Goal: Task Accomplishment & Management: Manage account settings

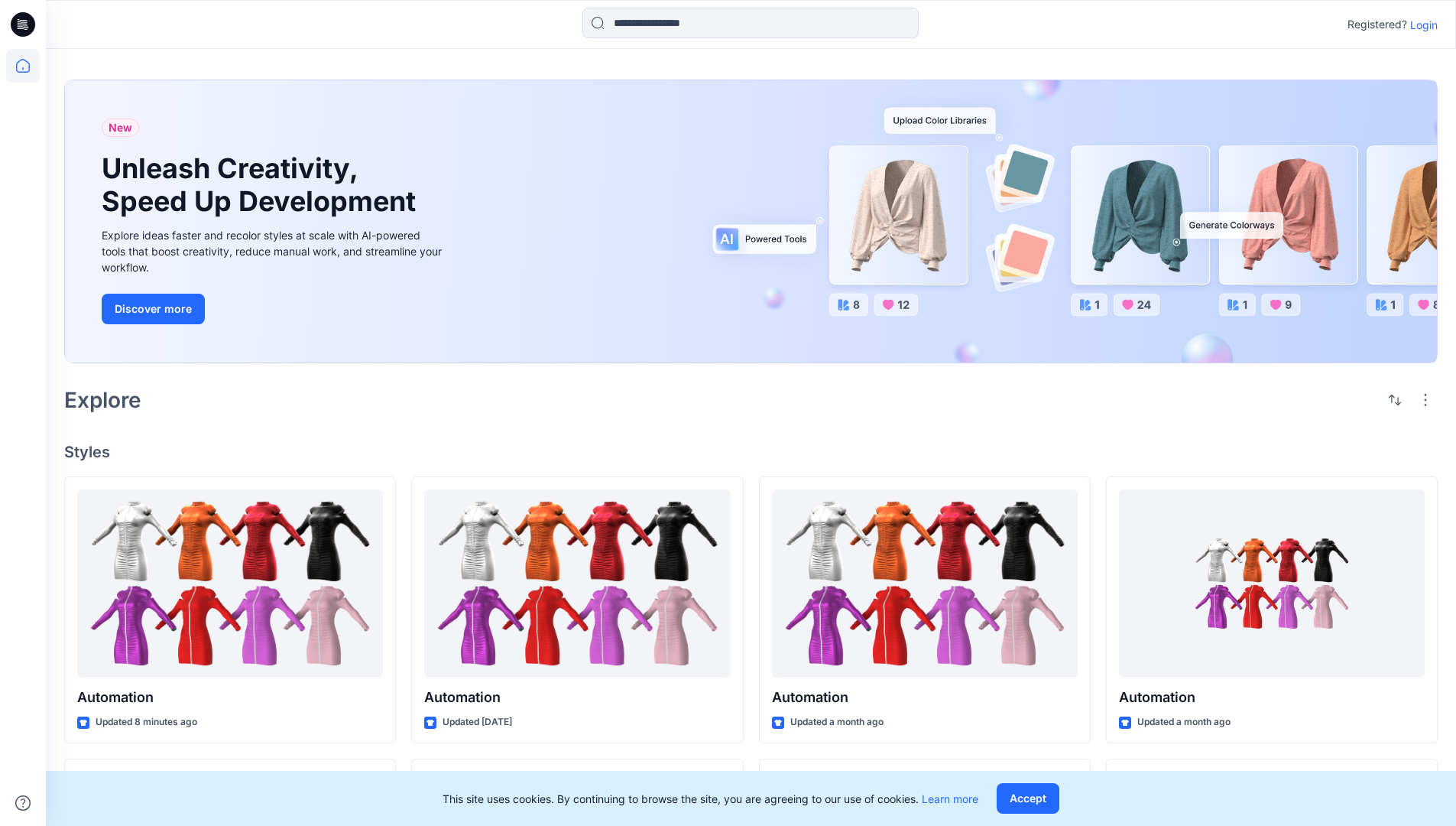
click at [1420, 25] on p "Login" at bounding box center [1424, 24] width 28 height 16
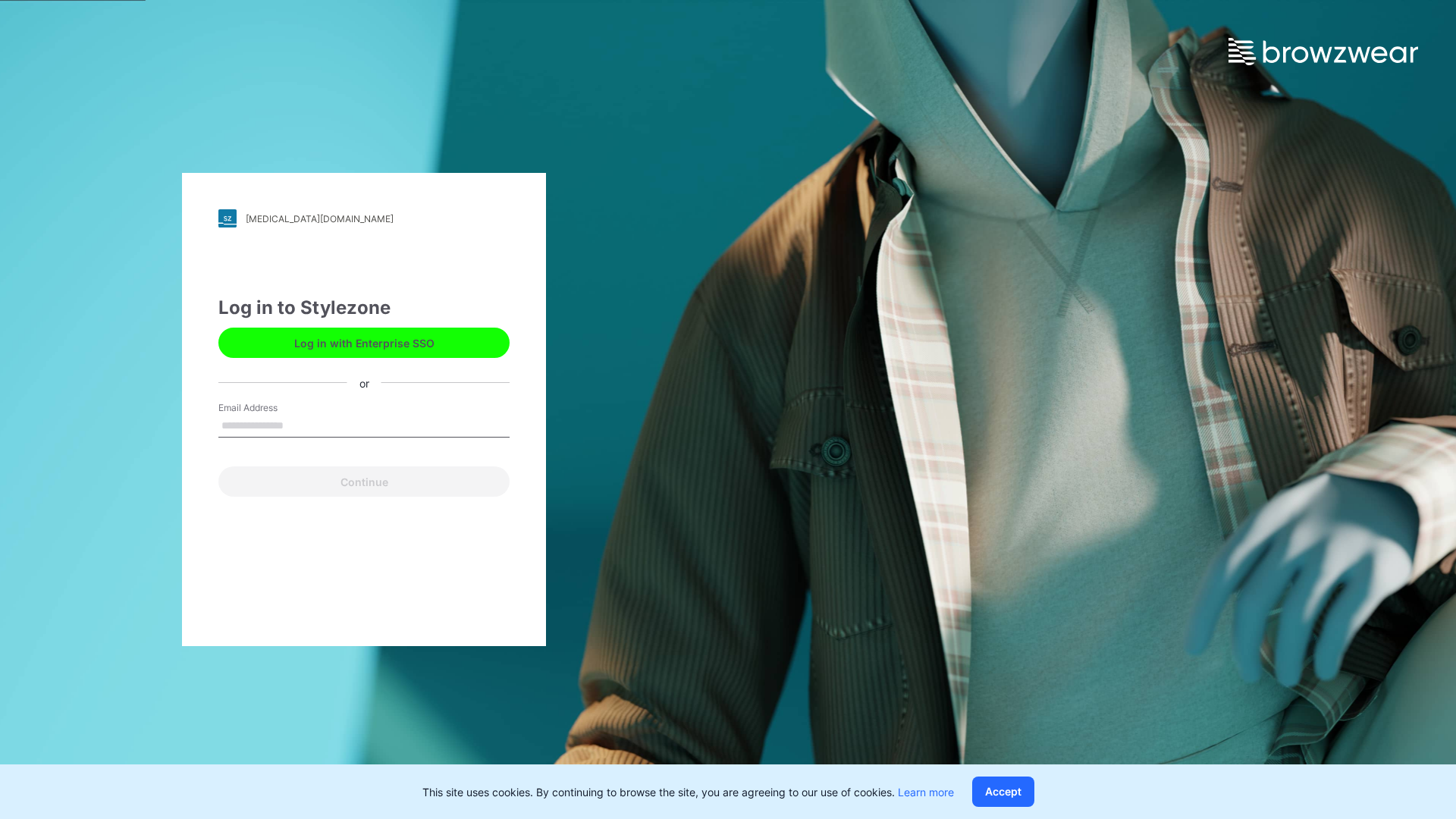
click at [299, 425] on input "Email Address" at bounding box center [364, 426] width 291 height 23
type input "**********"
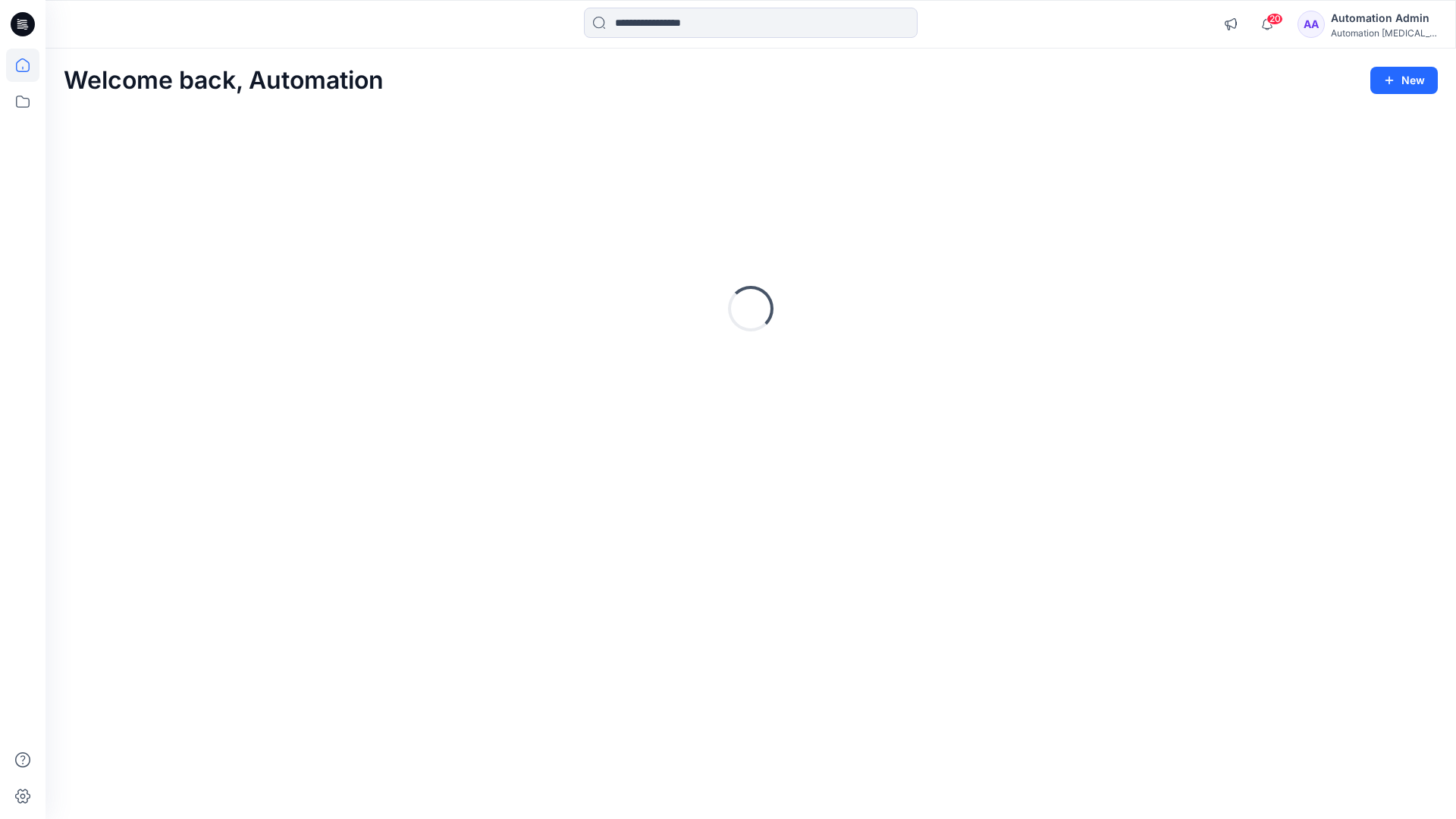
click at [29, 66] on icon at bounding box center [22, 65] width 14 height 14
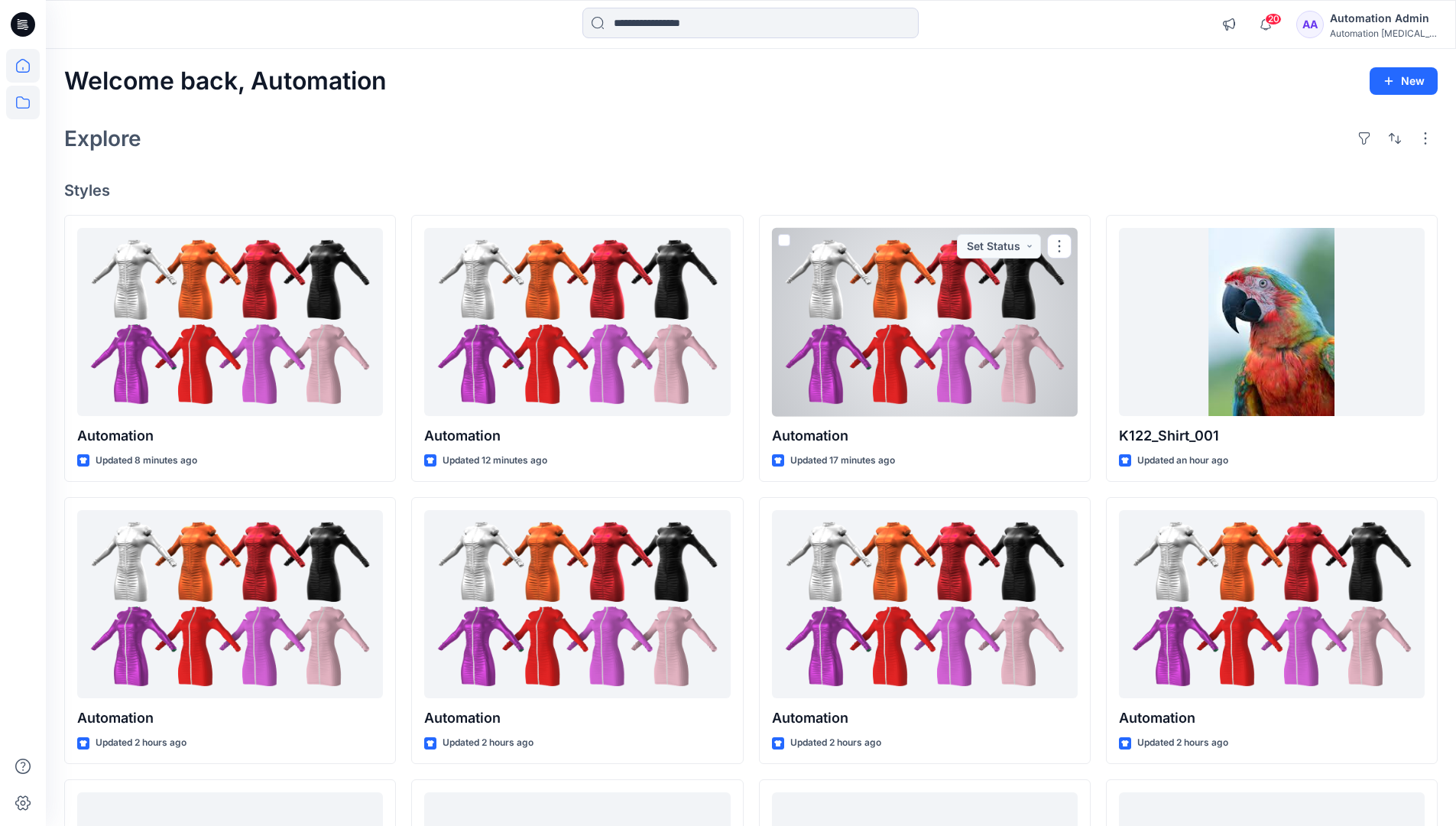
click at [25, 106] on icon at bounding box center [23, 102] width 34 height 34
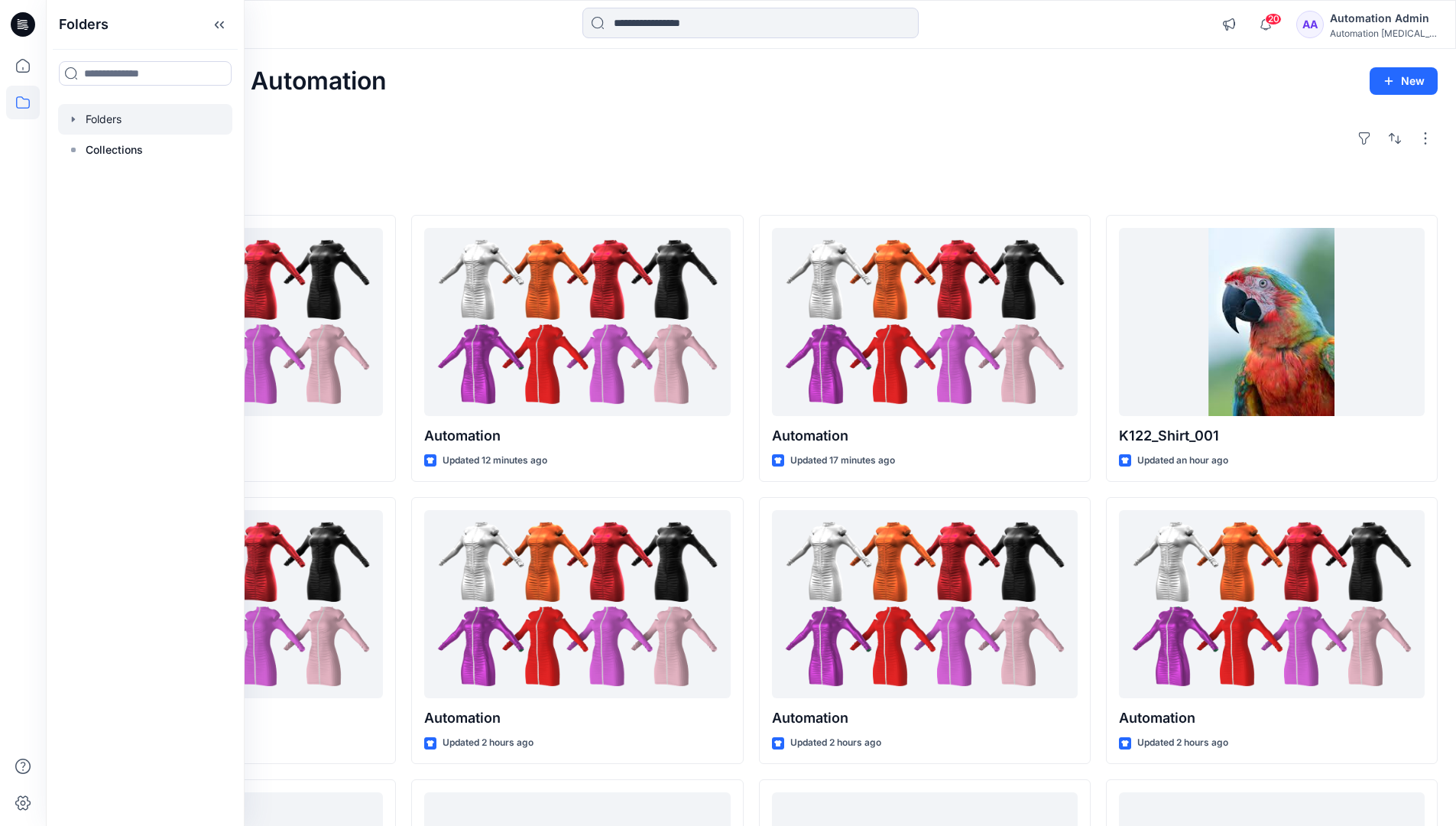
click at [112, 115] on div at bounding box center [145, 118] width 174 height 30
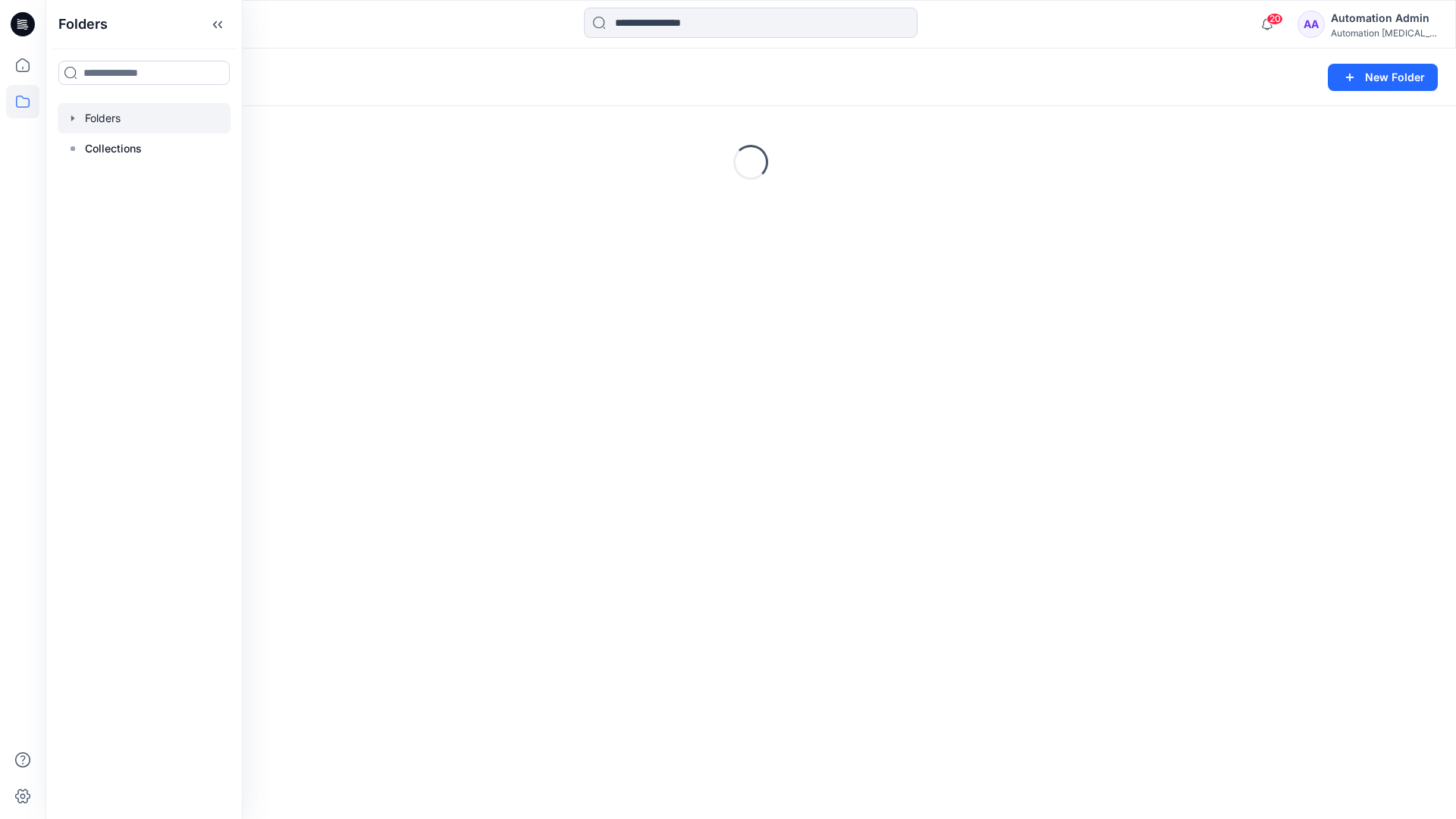
click at [761, 407] on div "Folders New Folder Loading..." at bounding box center [751, 433] width 1410 height 770
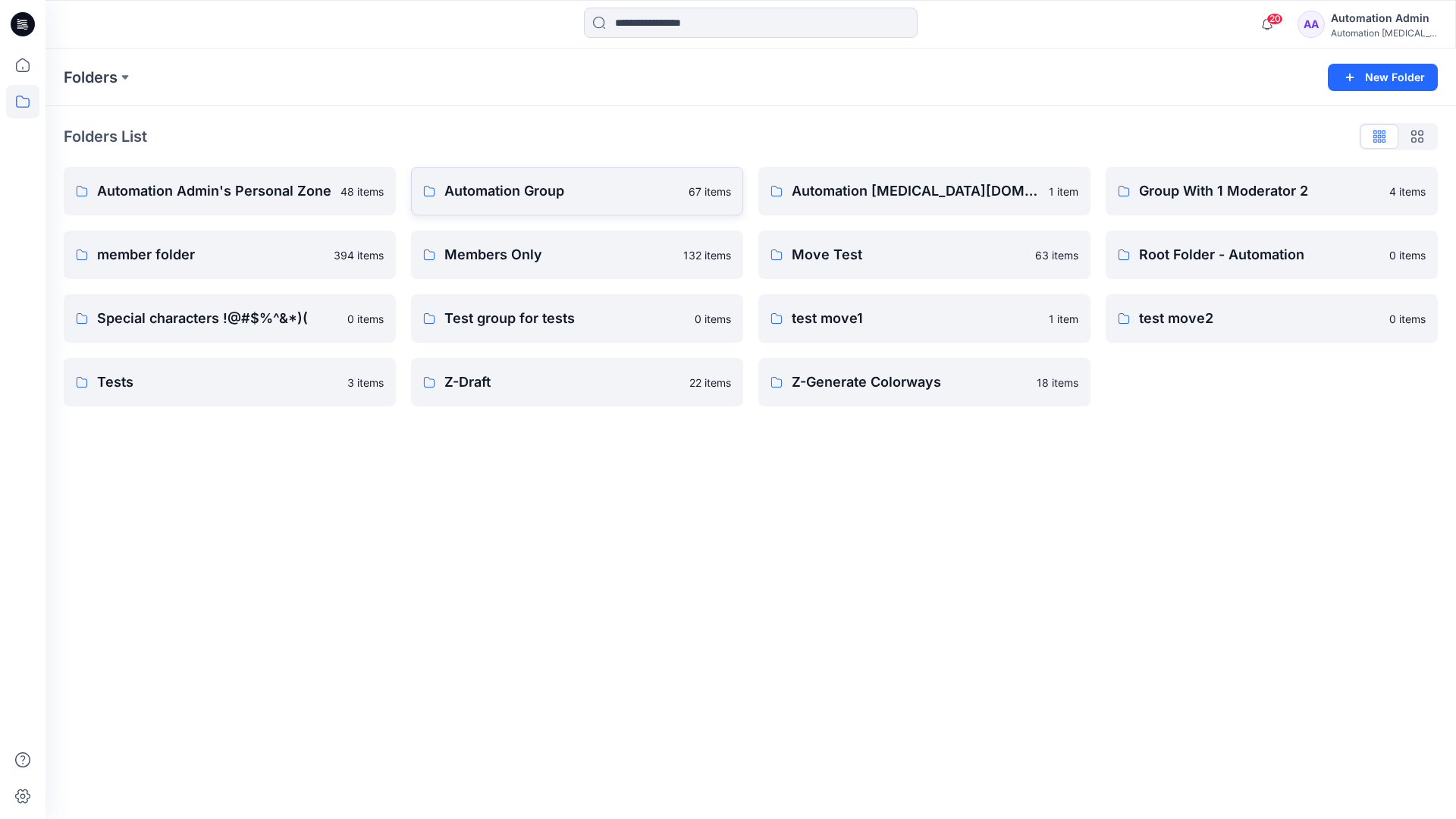
click at [516, 196] on p "Automation Group" at bounding box center [561, 190] width 235 height 21
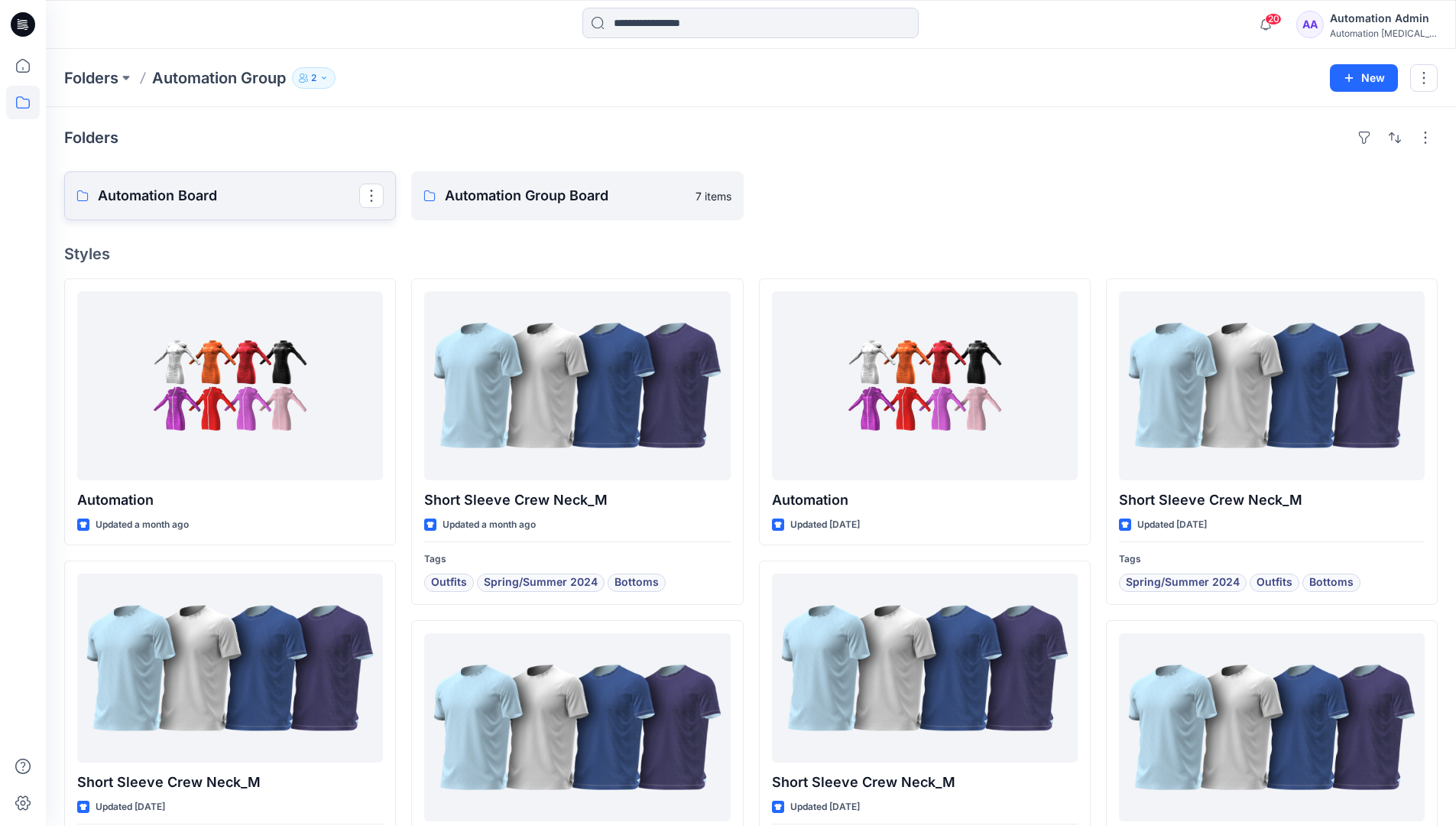
click at [303, 213] on link "Automation Board" at bounding box center [230, 195] width 332 height 49
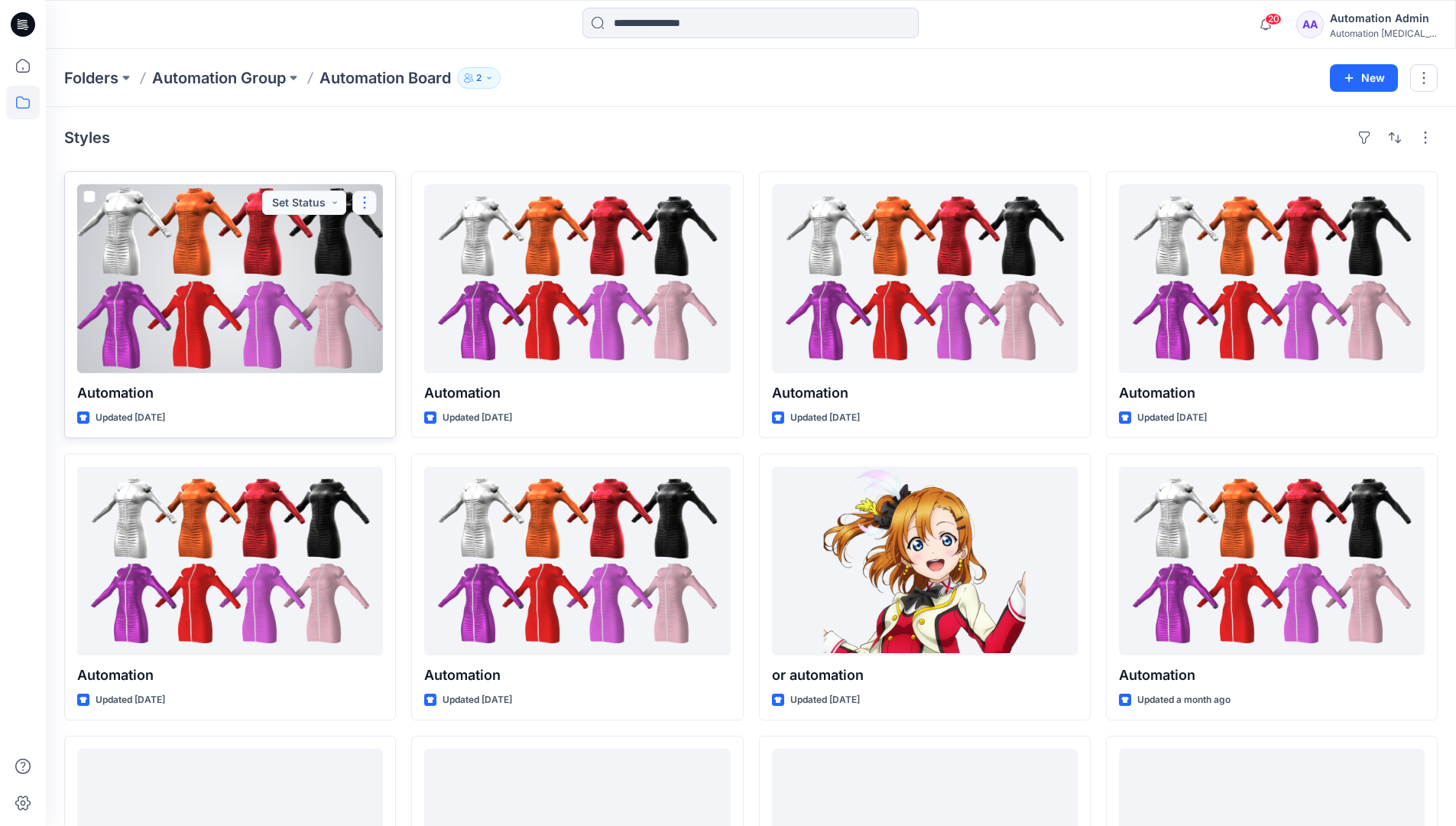
click at [361, 206] on button "button" at bounding box center [364, 202] width 25 height 25
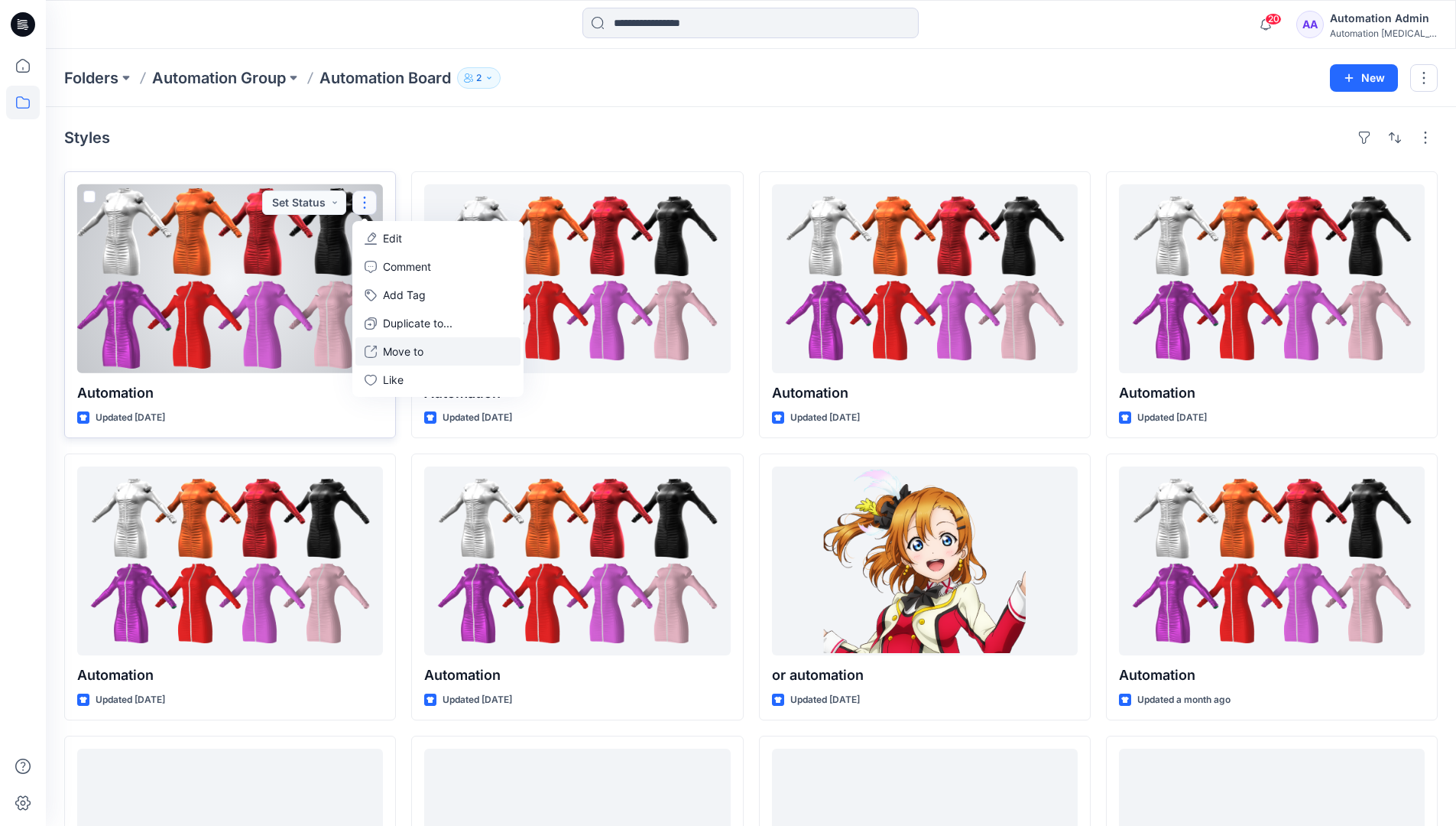
click at [395, 351] on p "Move to" at bounding box center [403, 351] width 40 height 16
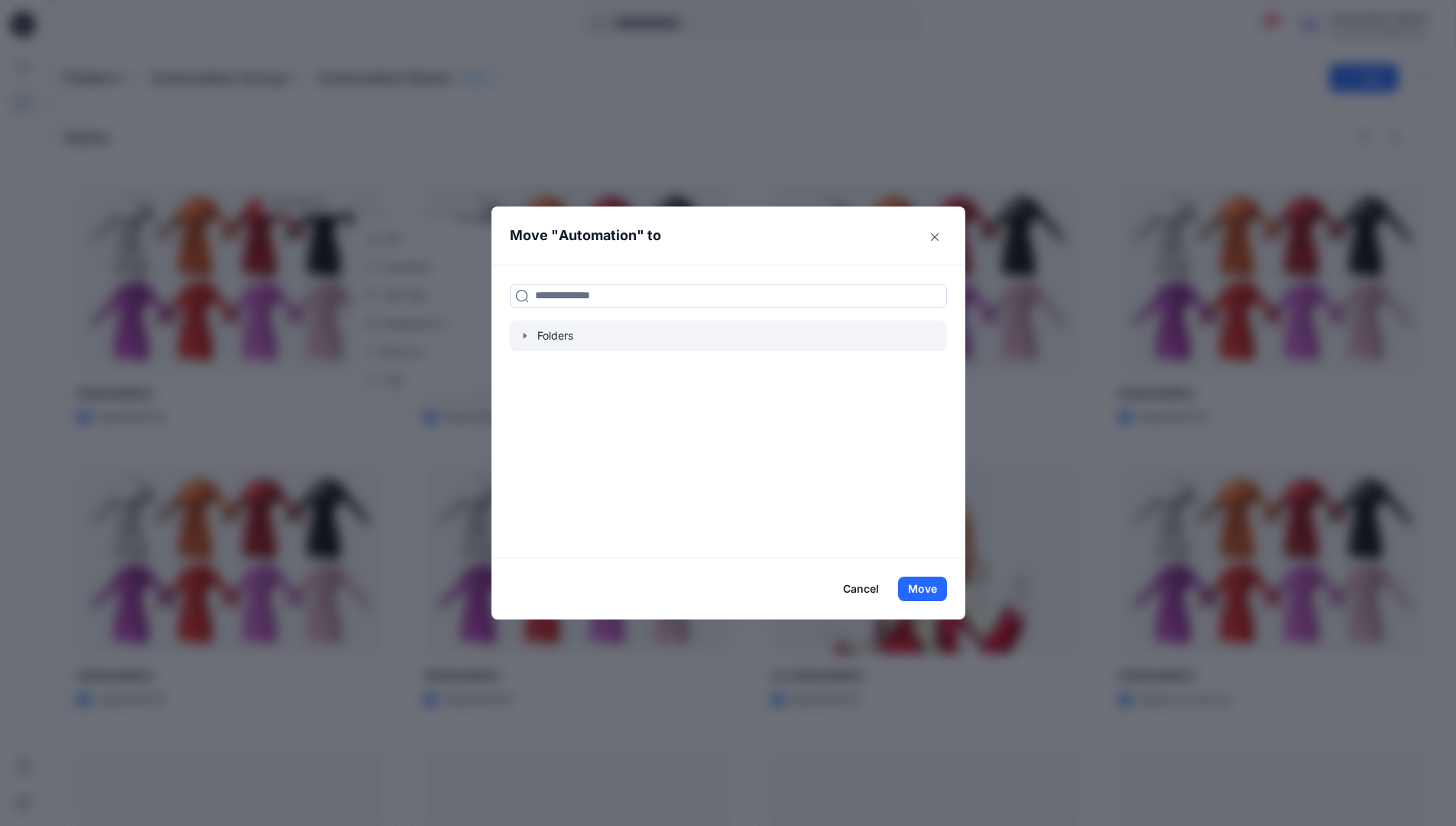
click at [530, 338] on icon "button" at bounding box center [525, 335] width 12 height 12
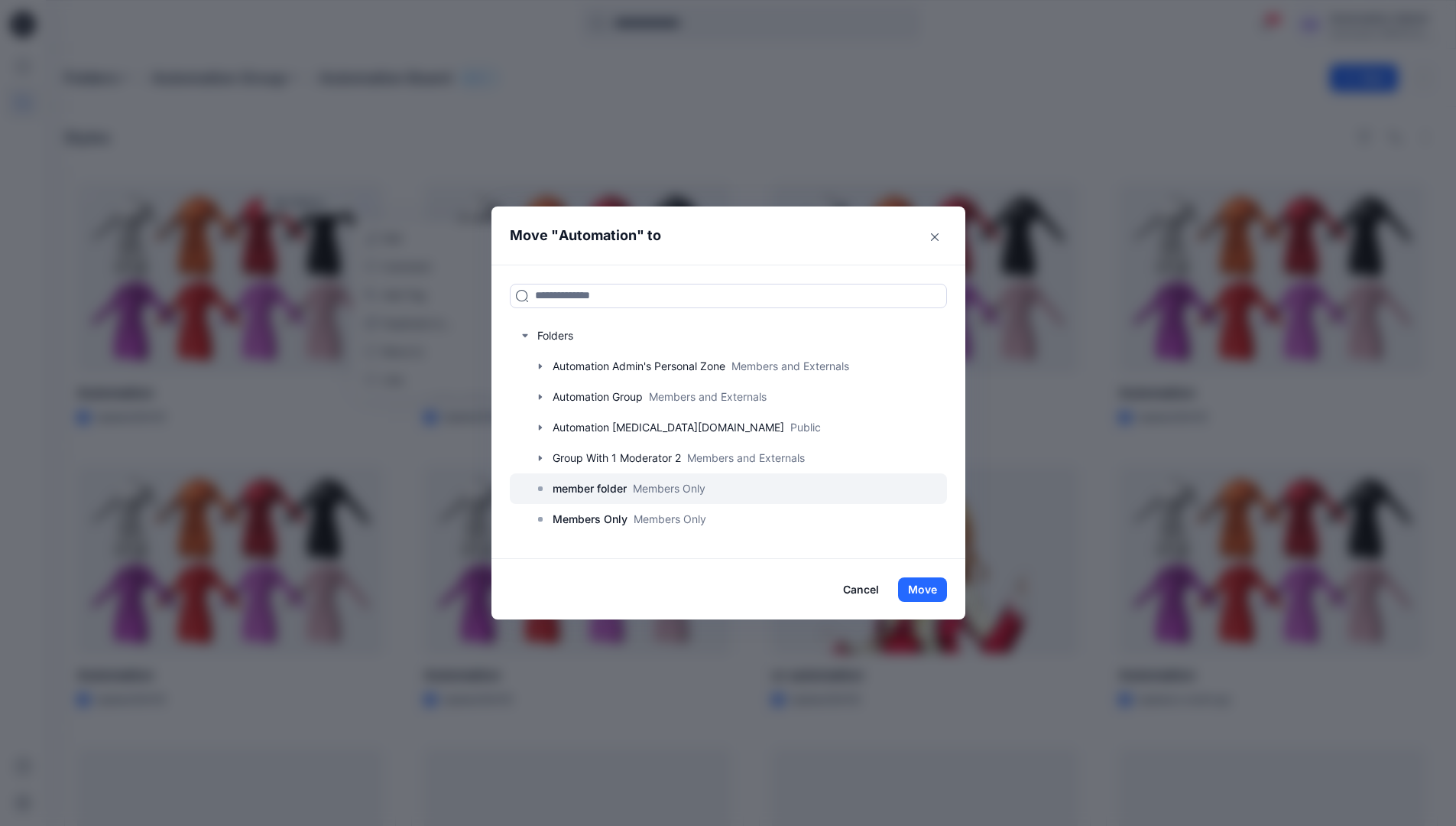
click at [593, 492] on p "member folder" at bounding box center [589, 488] width 74 height 18
click at [934, 588] on button "Move" at bounding box center [922, 589] width 49 height 25
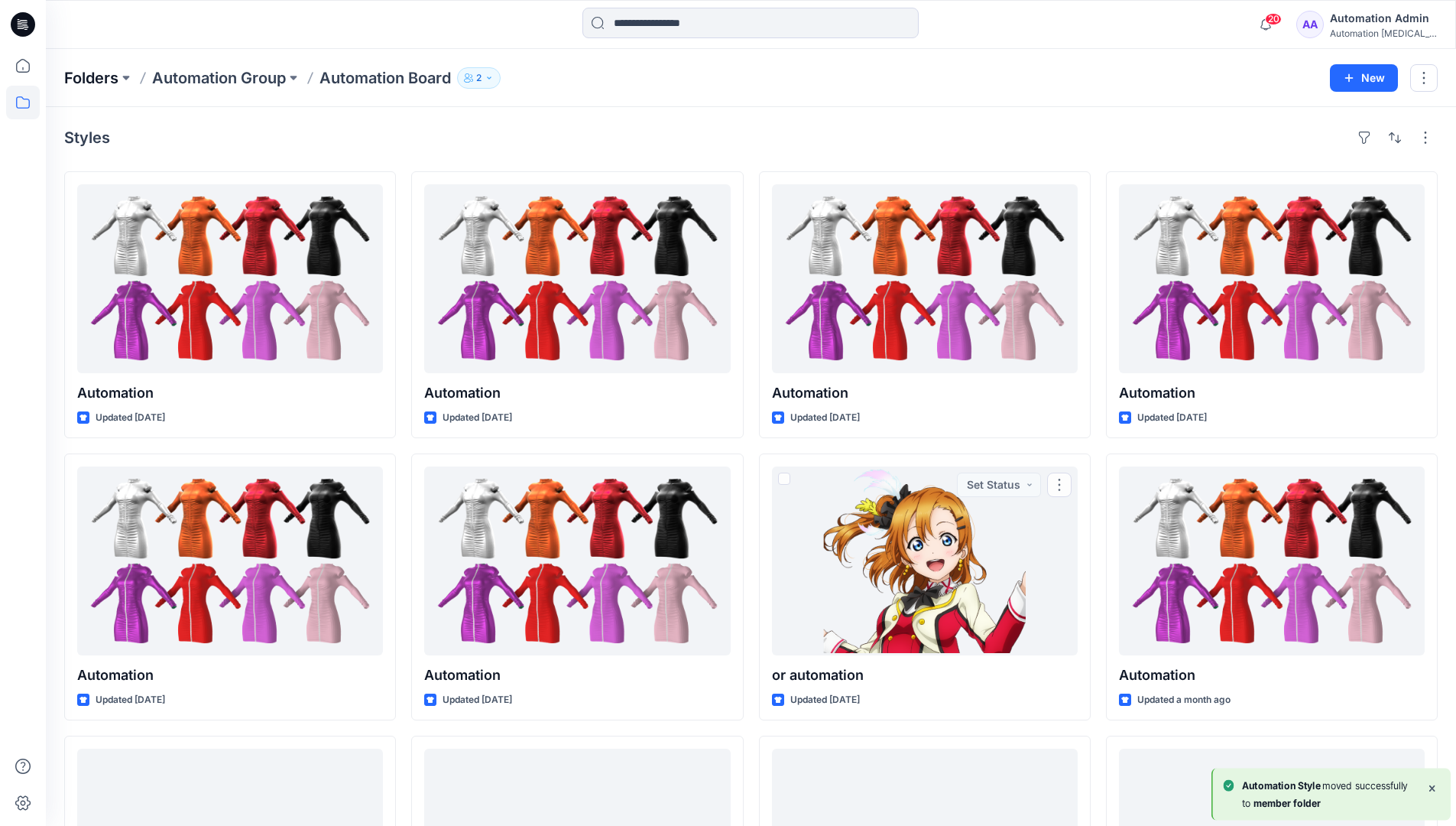
click at [96, 78] on p "Folders" at bounding box center [91, 77] width 54 height 21
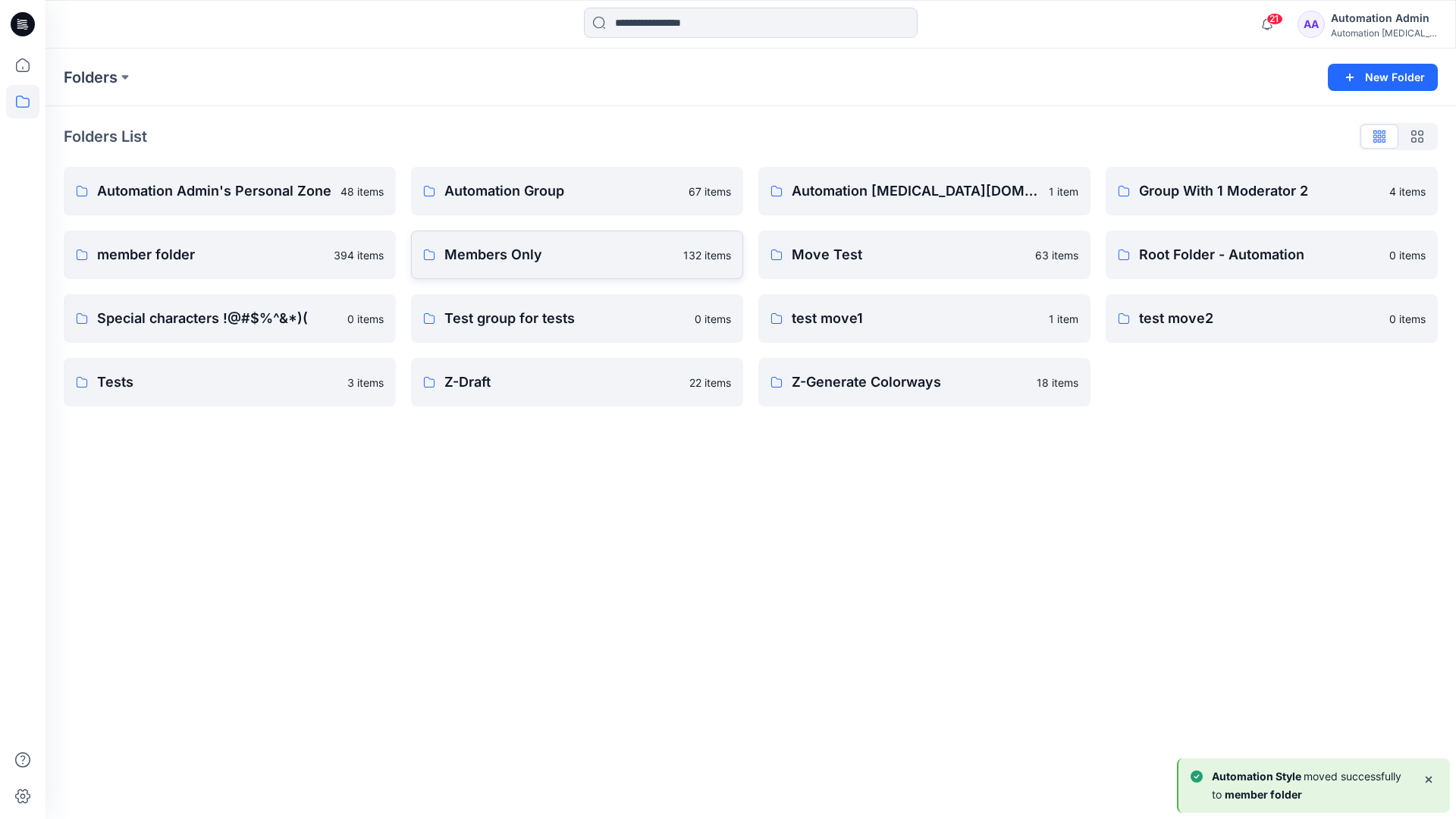
click at [536, 258] on p "Members Only" at bounding box center [559, 254] width 229 height 21
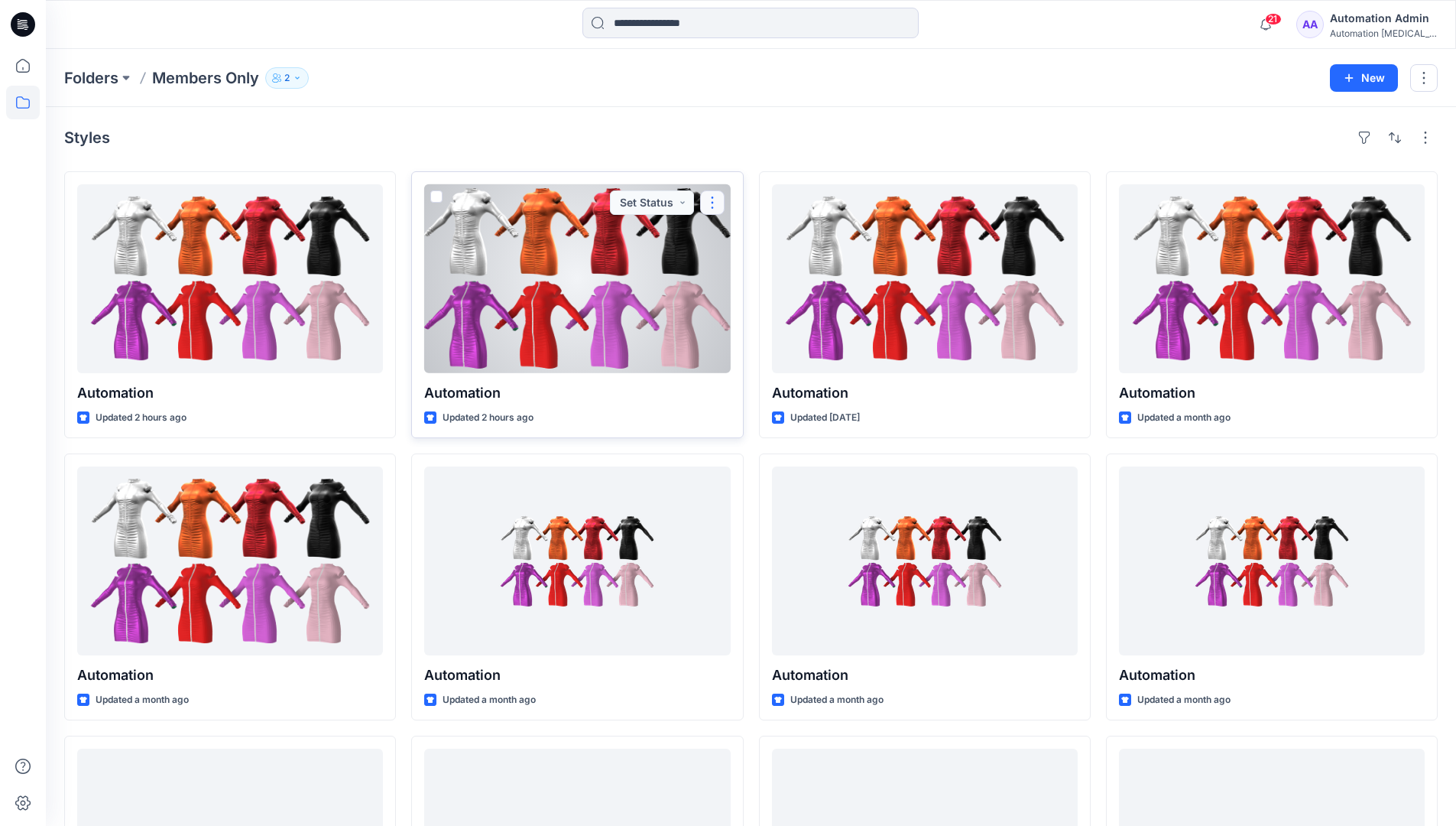
click at [714, 200] on button "button" at bounding box center [712, 202] width 25 height 25
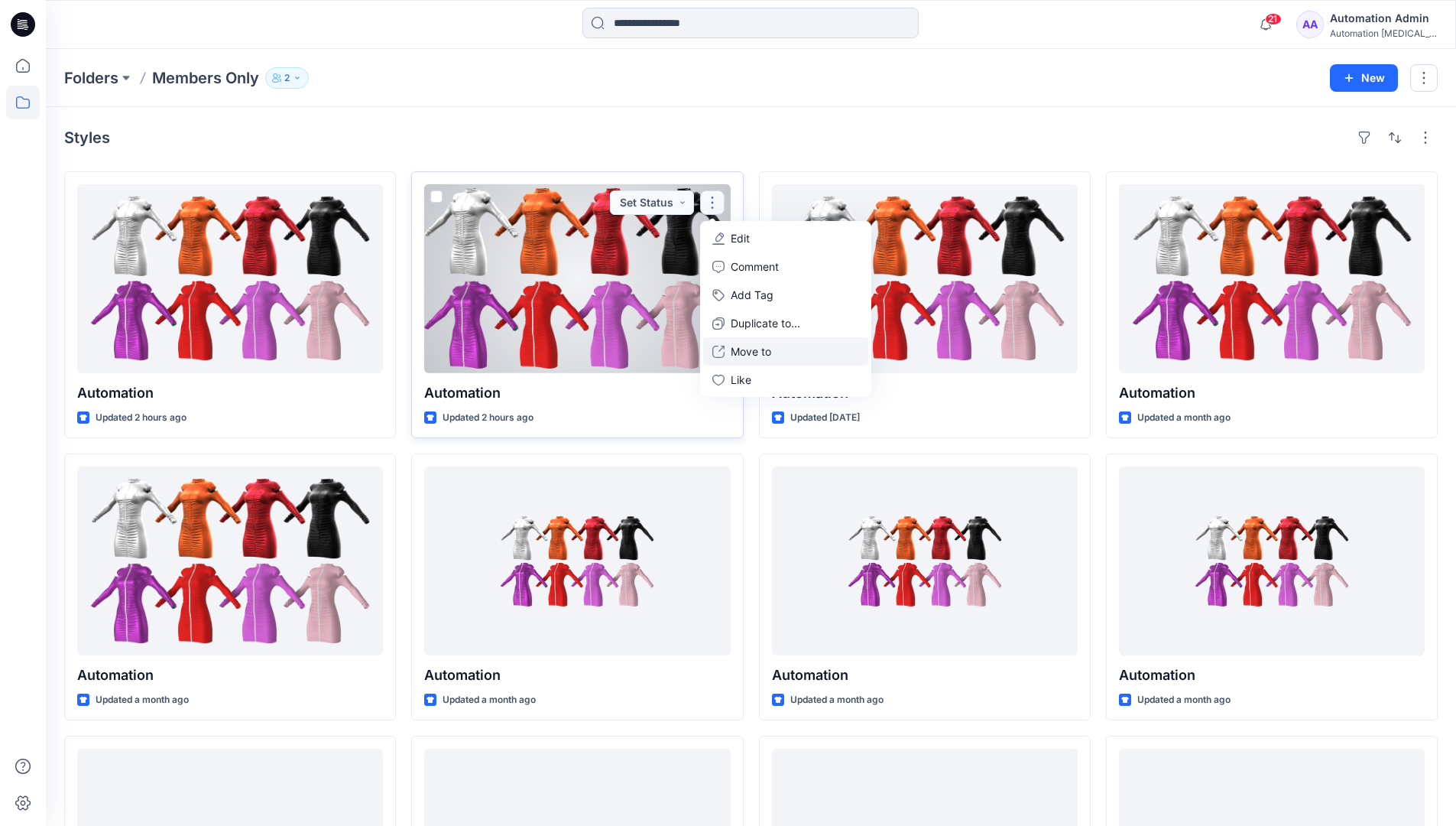
click at [742, 346] on p "Move to" at bounding box center [750, 351] width 40 height 16
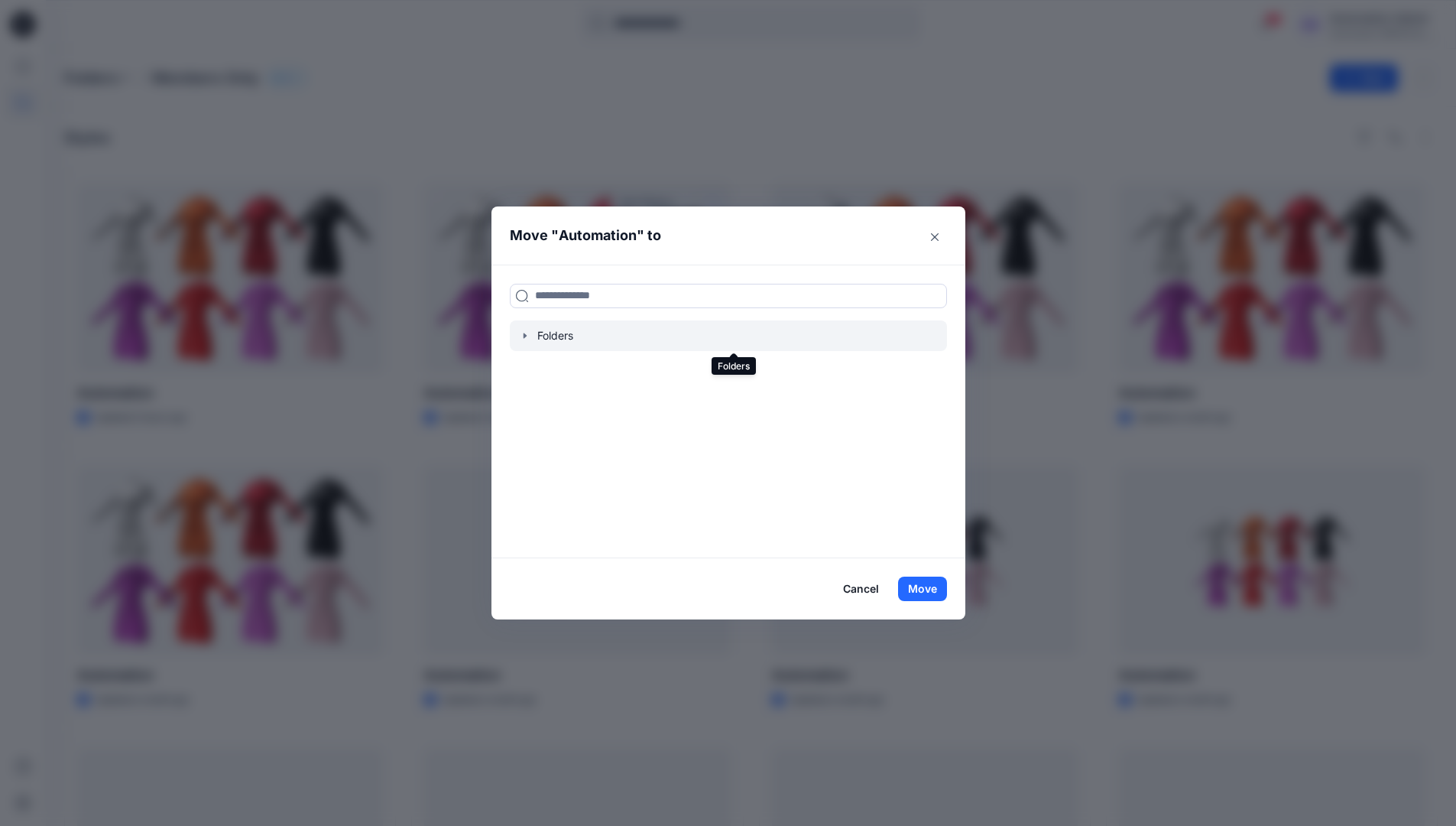
click at [531, 337] on icon "button" at bounding box center [525, 335] width 12 height 12
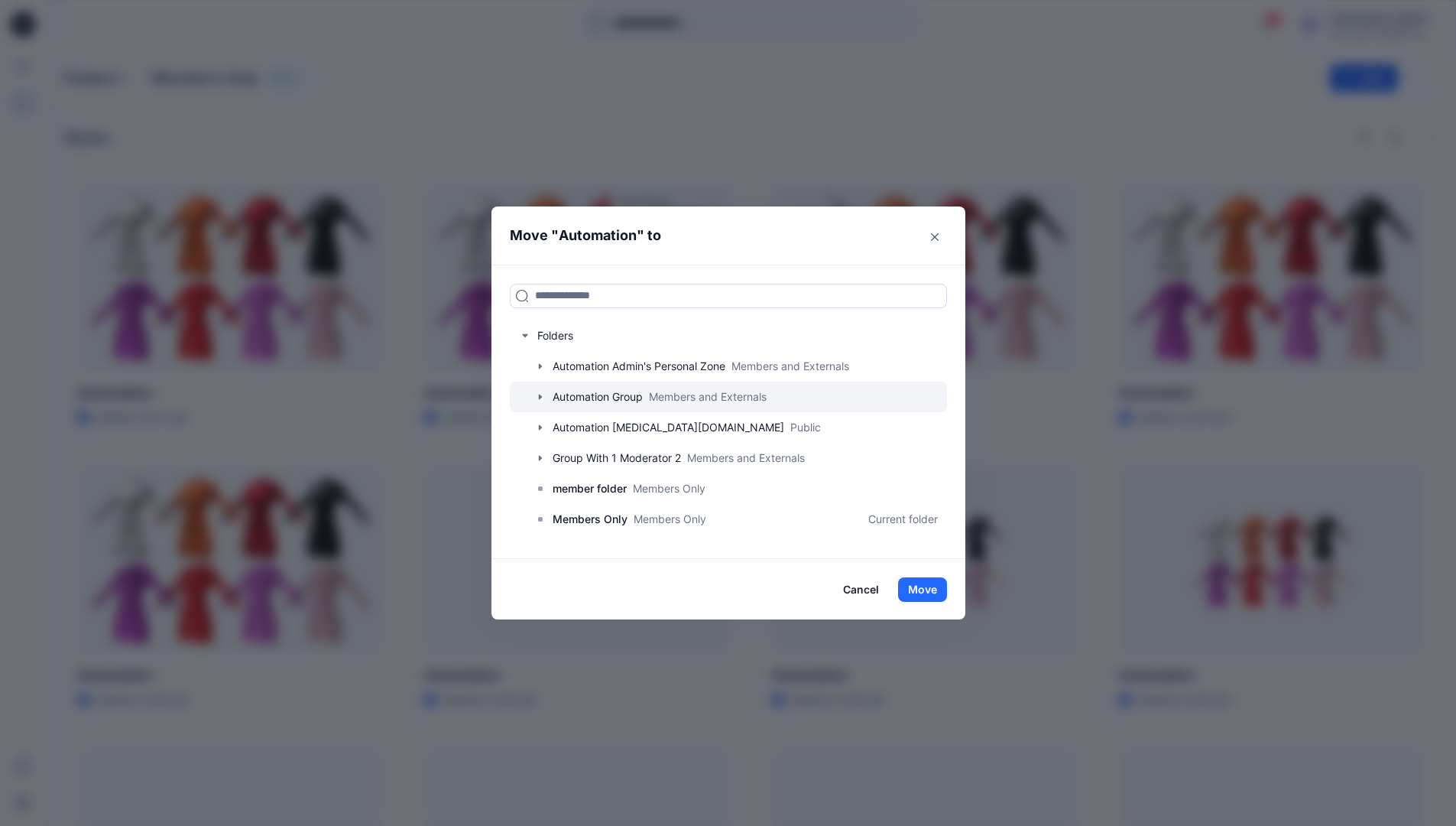
click at [547, 395] on icon "button" at bounding box center [539, 396] width 12 height 12
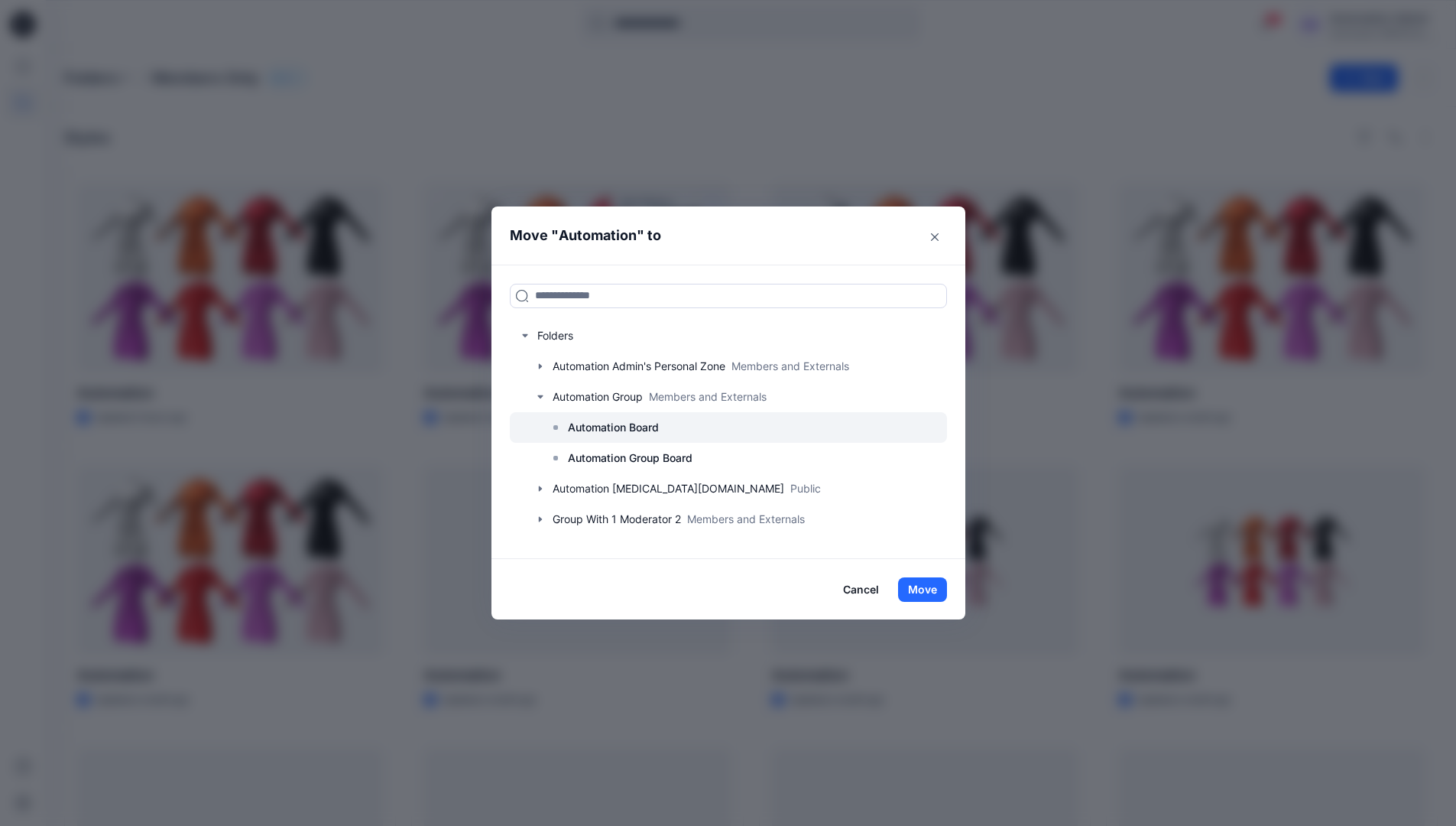
click at [591, 419] on p "Automation Board" at bounding box center [613, 428] width 91 height 18
click at [925, 591] on button "Move" at bounding box center [922, 589] width 49 height 25
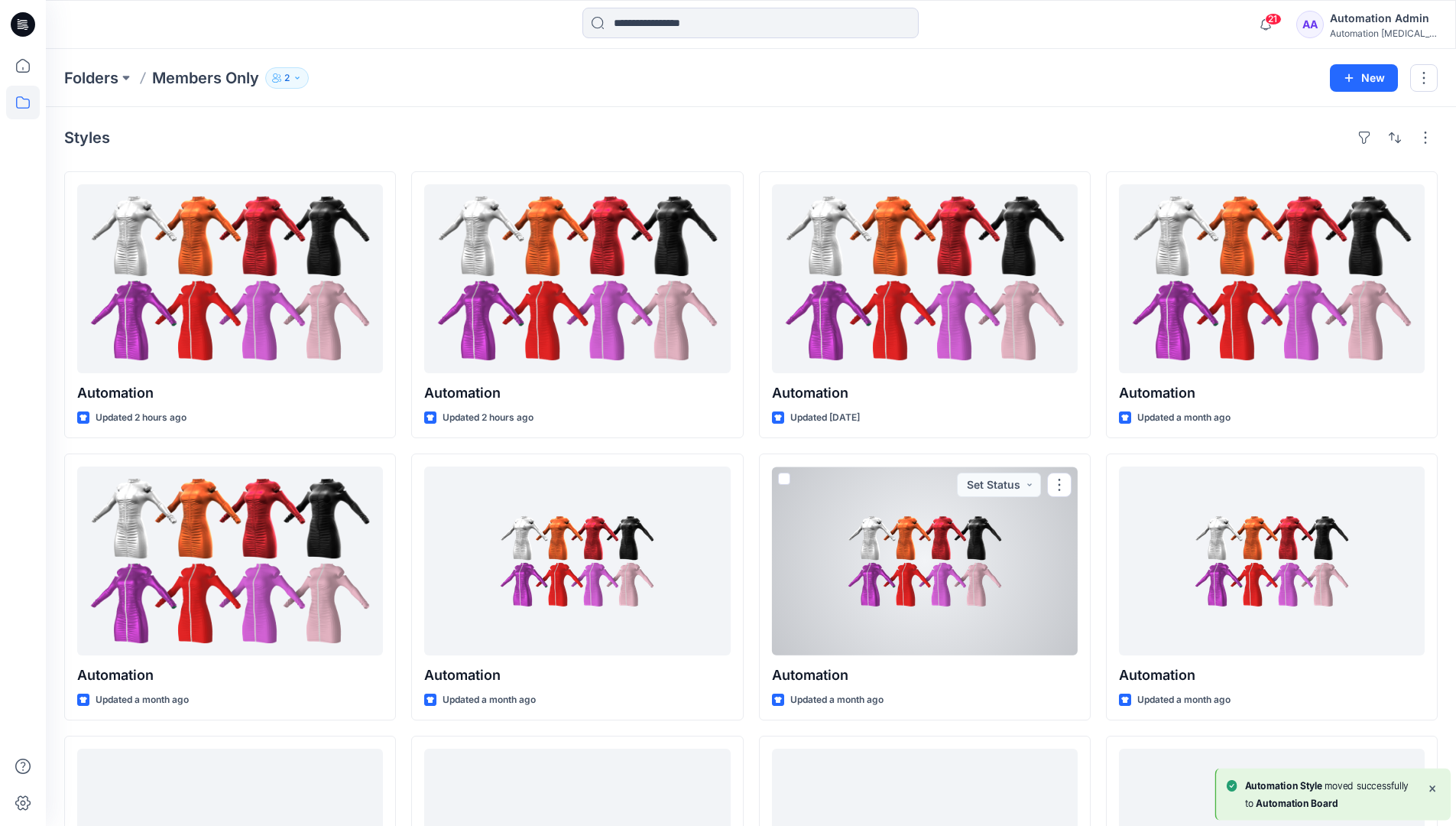
click at [1355, 23] on div "Automation Admin" at bounding box center [1384, 18] width 107 height 18
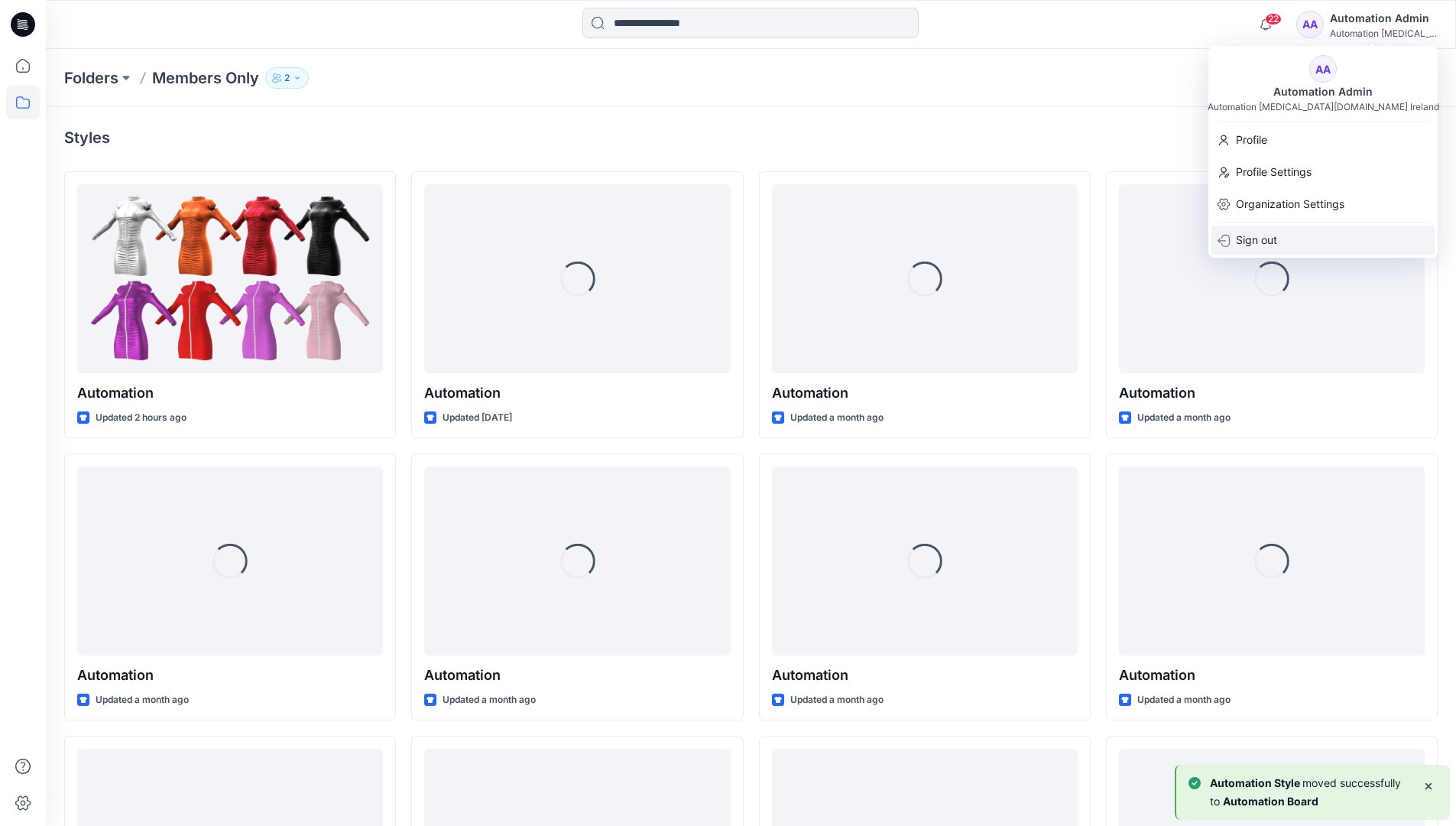
click at [1263, 236] on p "Sign out" at bounding box center [1256, 240] width 41 height 29
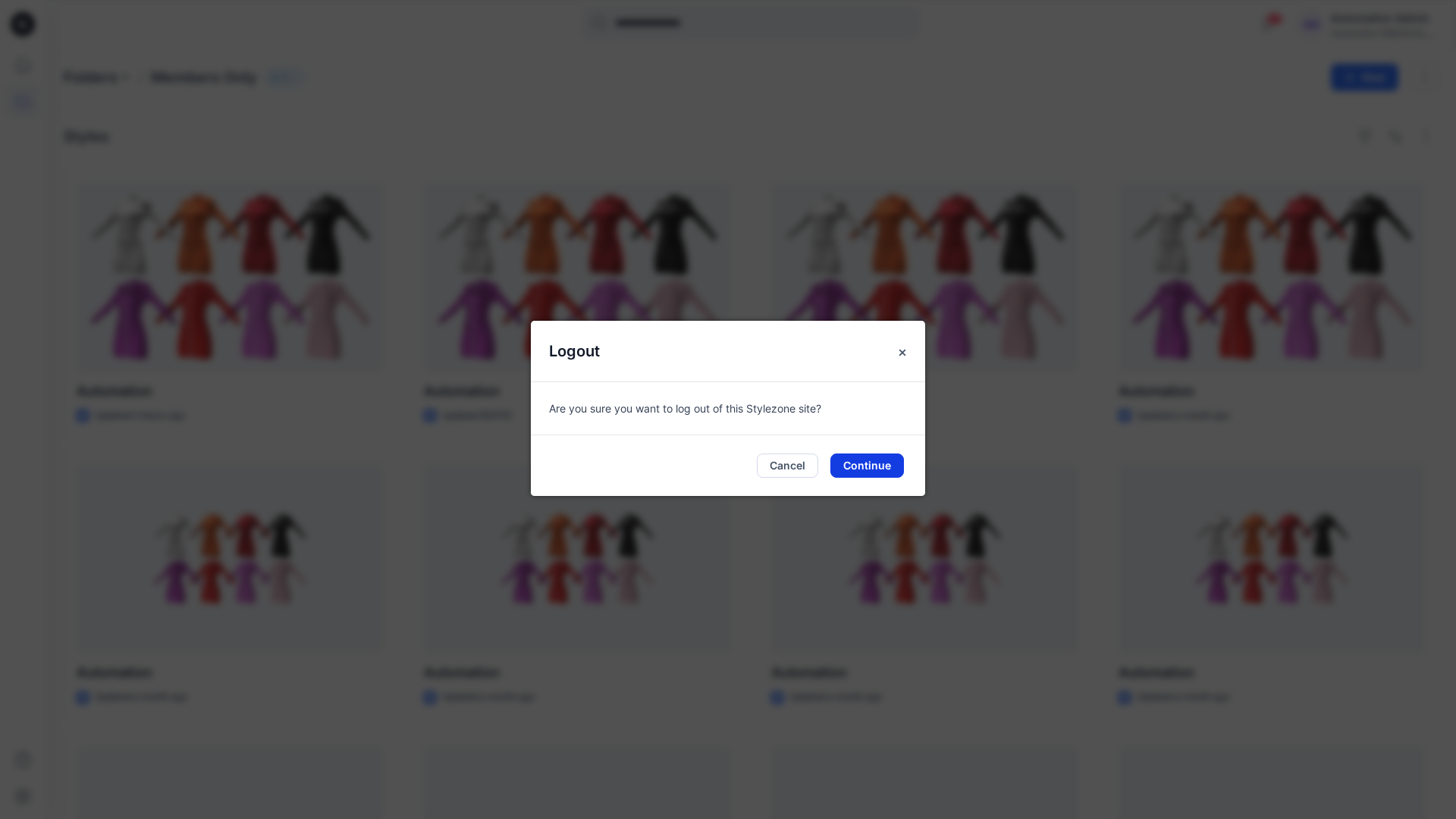
click at [870, 462] on button "Continue" at bounding box center [866, 465] width 74 height 25
